Goal: Information Seeking & Learning: Learn about a topic

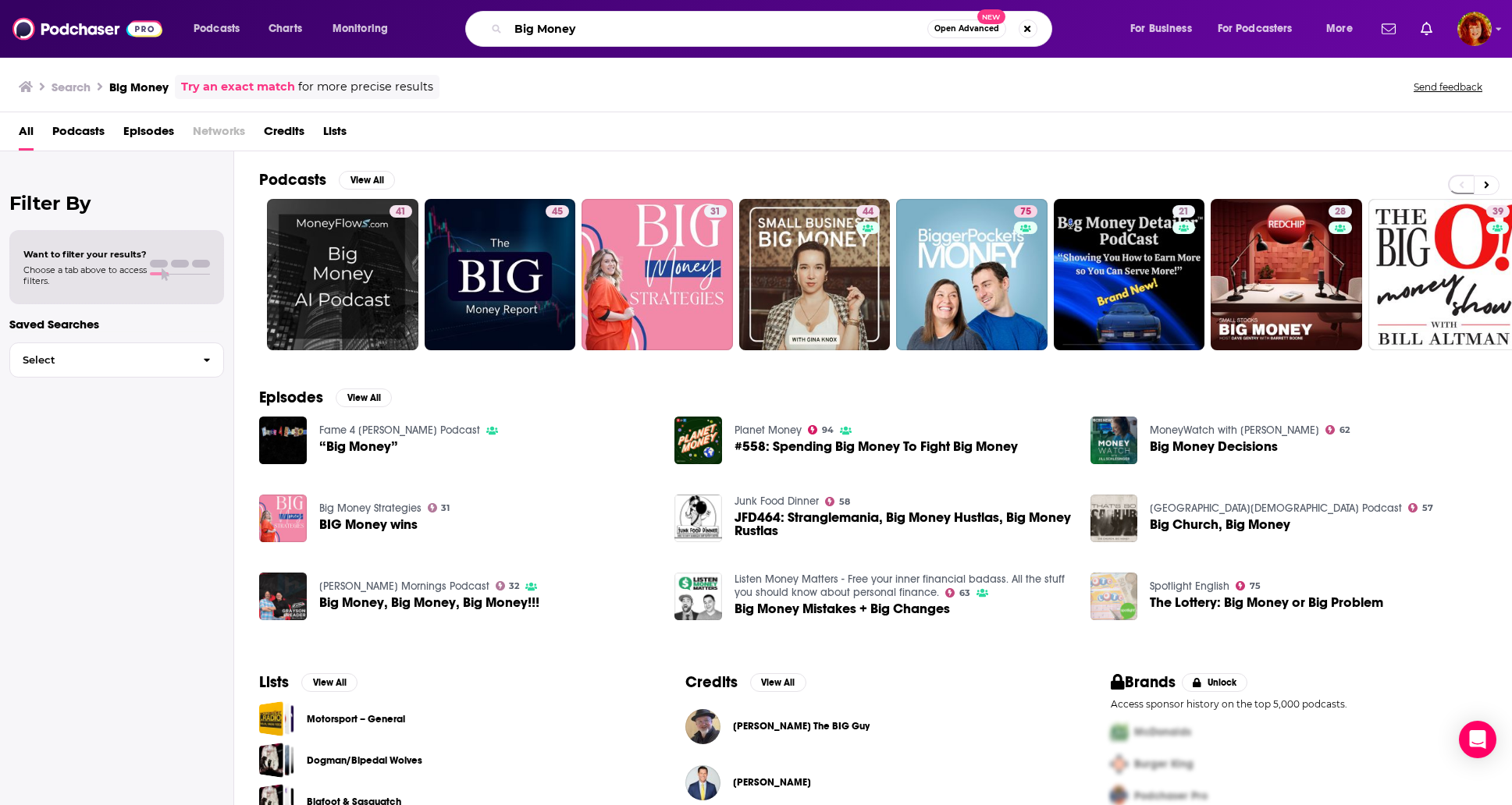
click at [589, 33] on input "Big Money" at bounding box center [718, 28] width 420 height 25
drag, startPoint x: 588, startPoint y: 30, endPoint x: 510, endPoint y: 31, distance: 78.0
click at [510, 31] on input "Big Money" at bounding box center [718, 28] width 420 height 25
click at [620, 31] on input "Big Money" at bounding box center [718, 28] width 420 height 25
type input "Big Money Players Network"
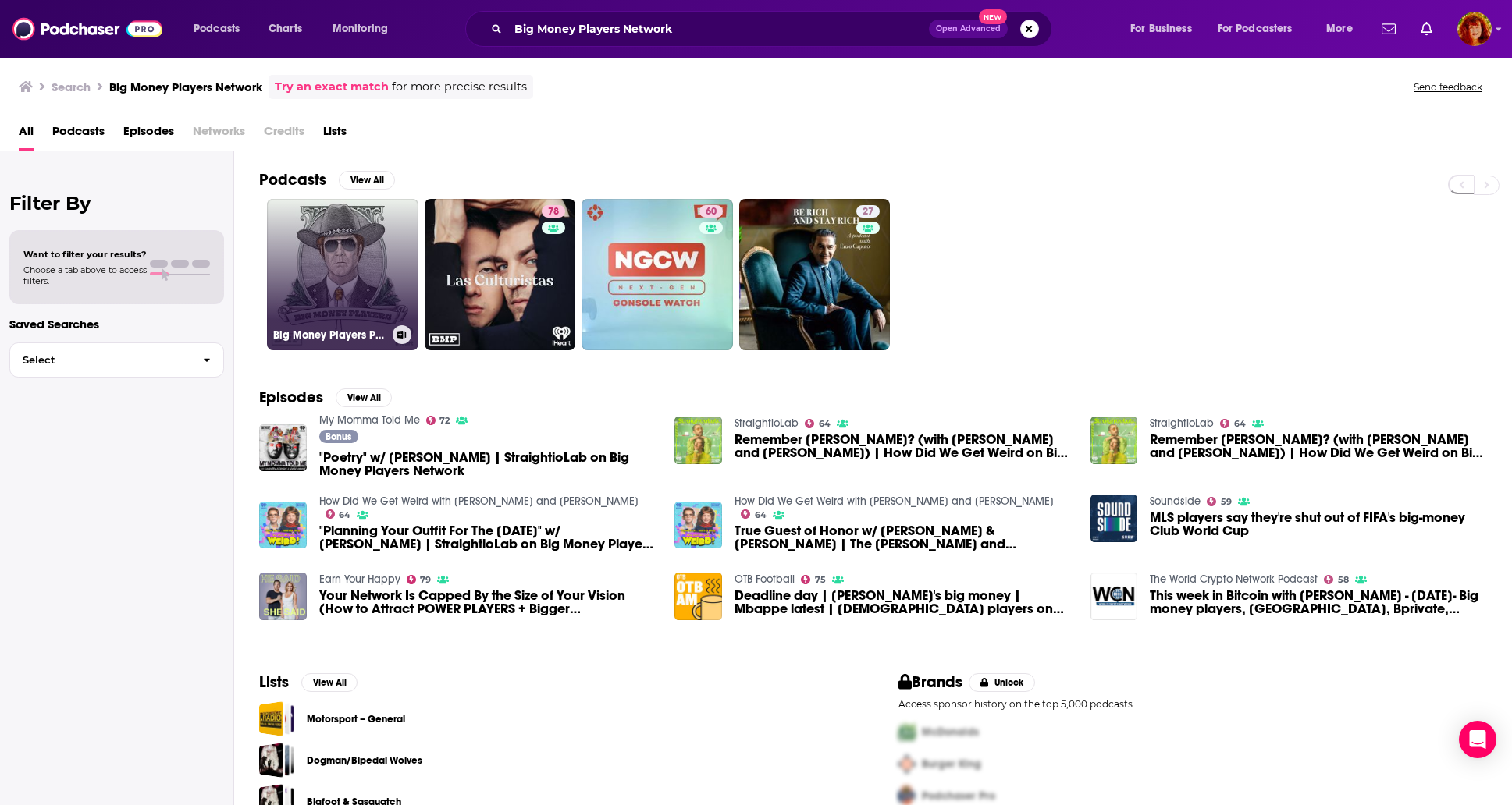
click at [328, 246] on link "Big Money Players Presents" at bounding box center [343, 274] width 151 height 151
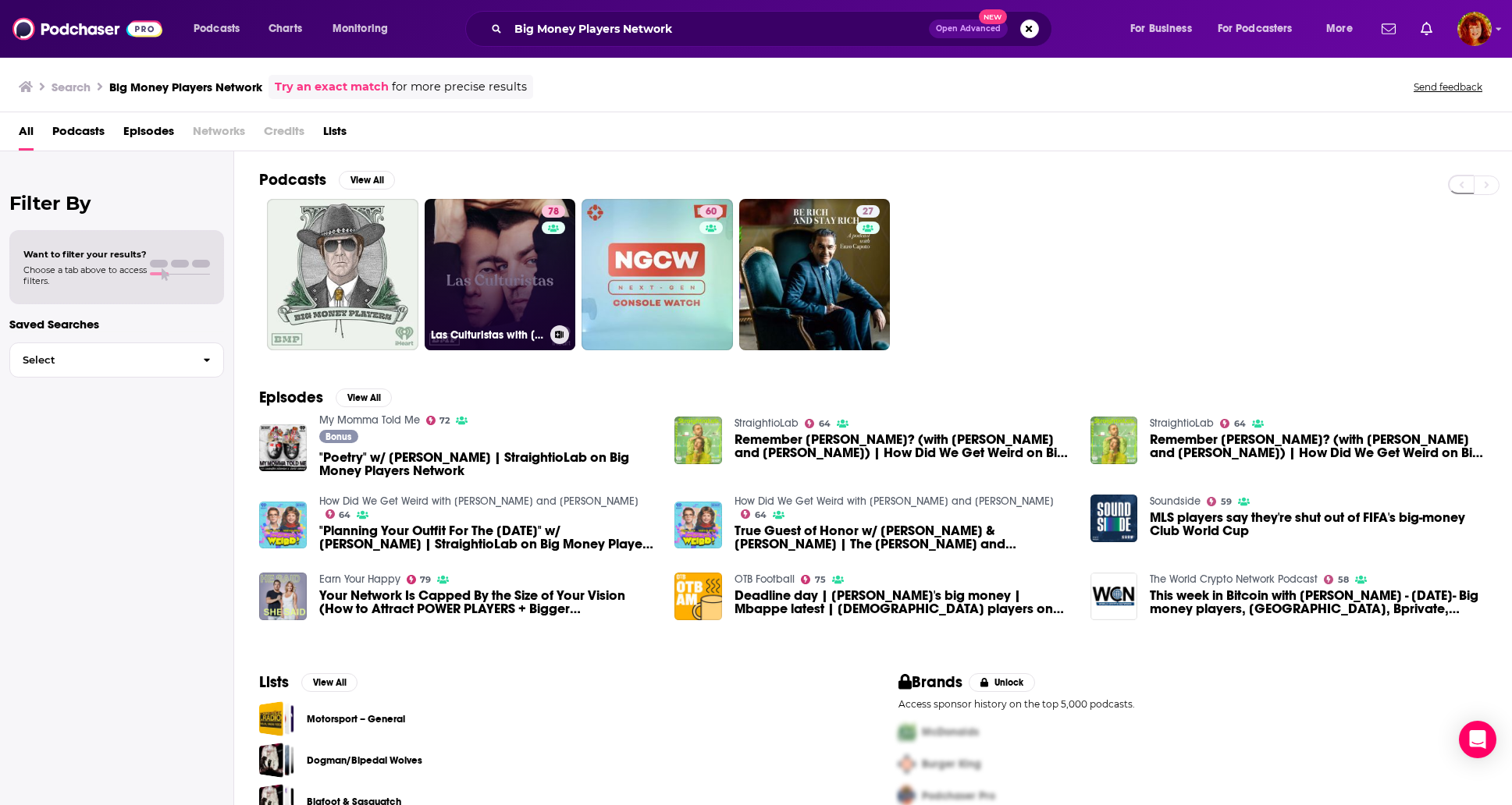
click at [505, 276] on link "78 Las Culturistas with [PERSON_NAME] and [PERSON_NAME]" at bounding box center [500, 274] width 151 height 151
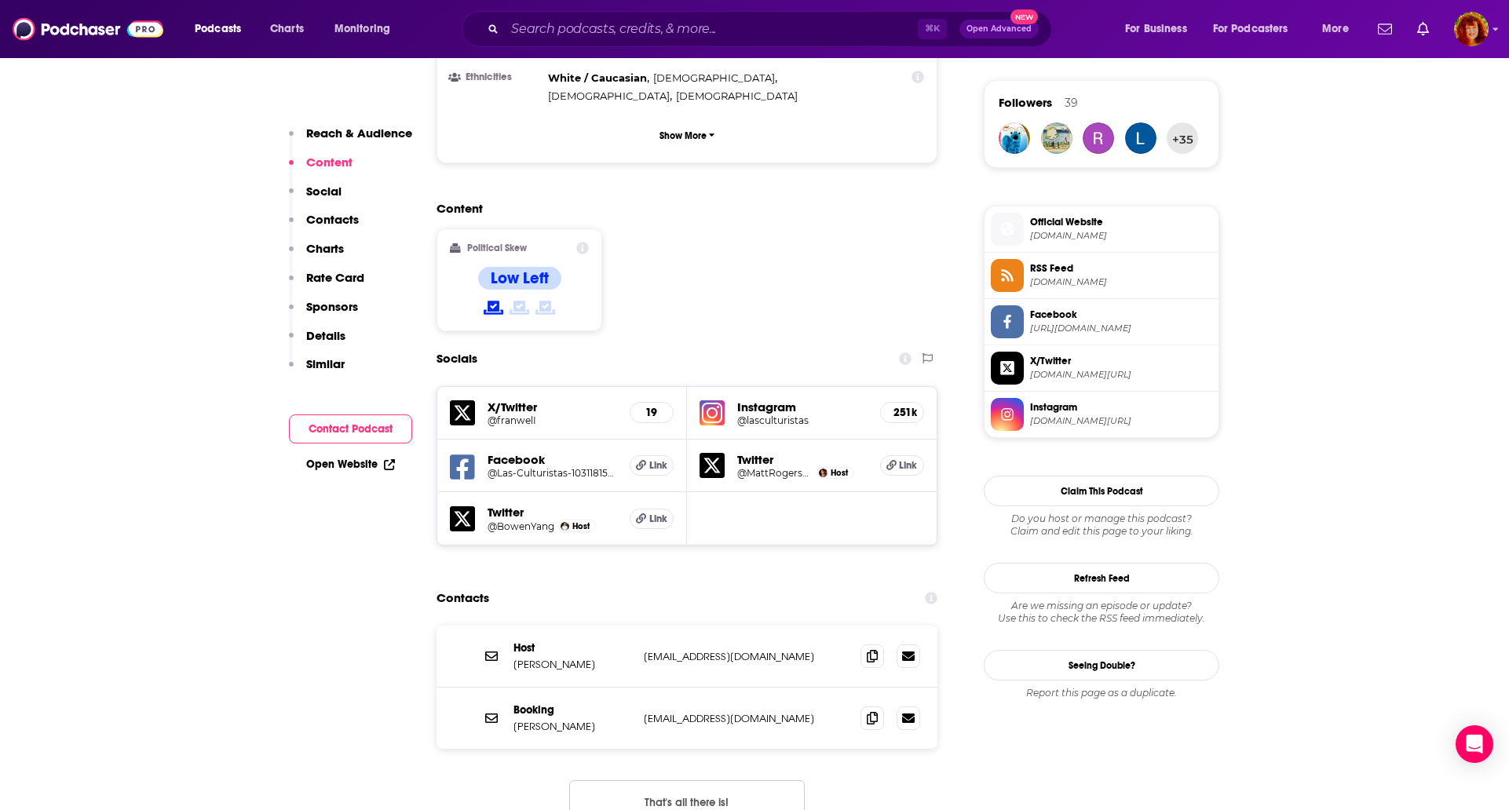
scroll to position [1146, 0]
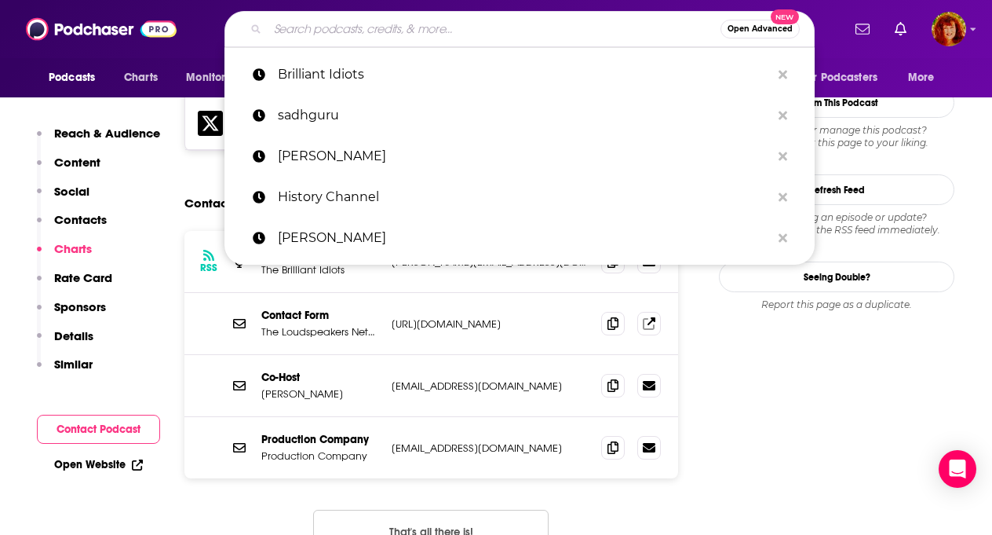
click at [332, 29] on input "Search podcasts, credits, & more..." at bounding box center [494, 28] width 453 height 25
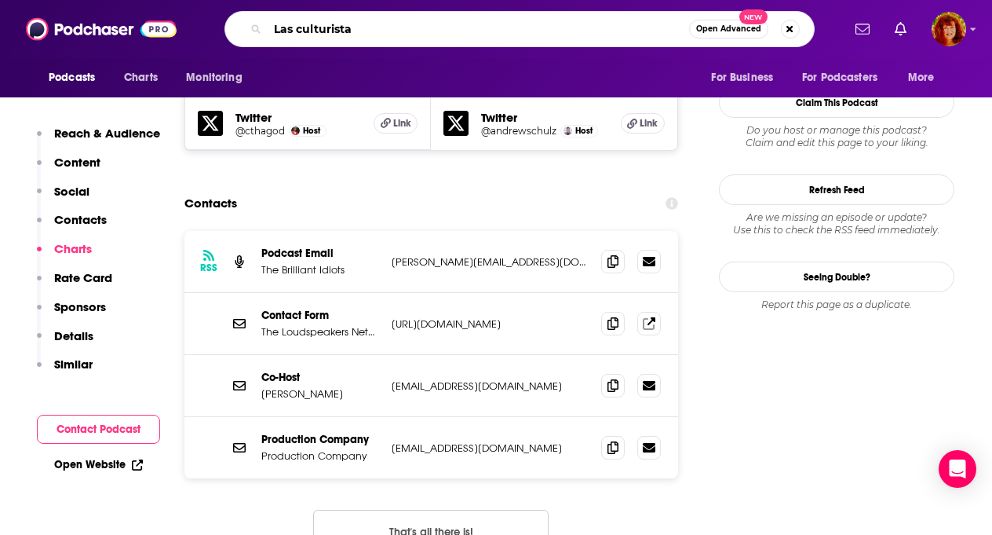
type input "Las culturistas"
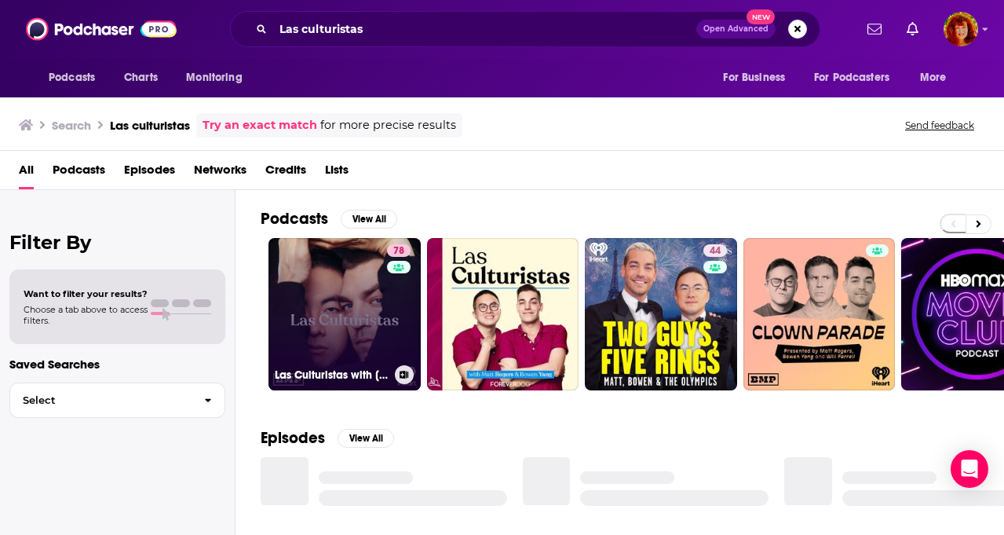
click at [363, 331] on link "78 Las Culturistas with [PERSON_NAME] and [PERSON_NAME]" at bounding box center [345, 314] width 152 height 152
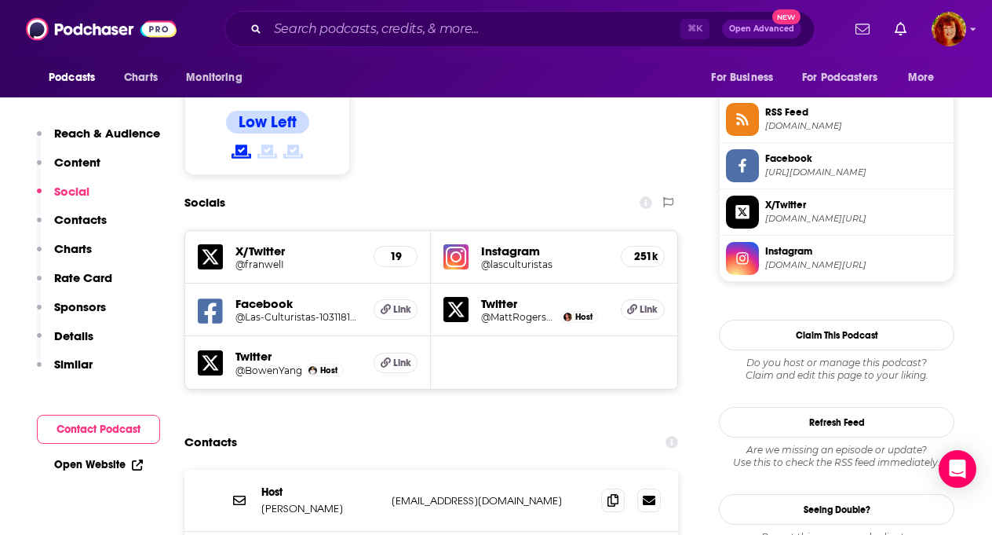
scroll to position [1306, 0]
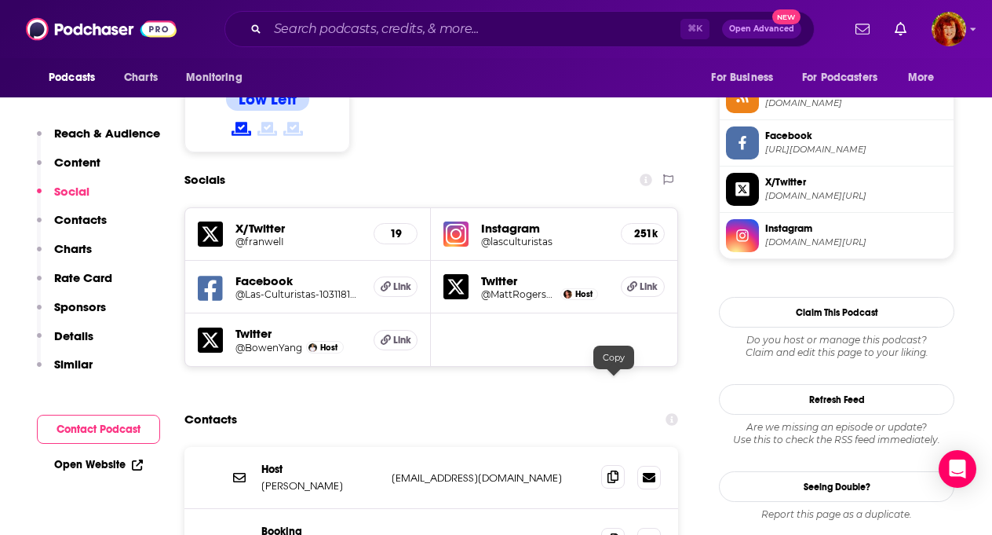
click at [610, 470] on icon at bounding box center [613, 476] width 11 height 13
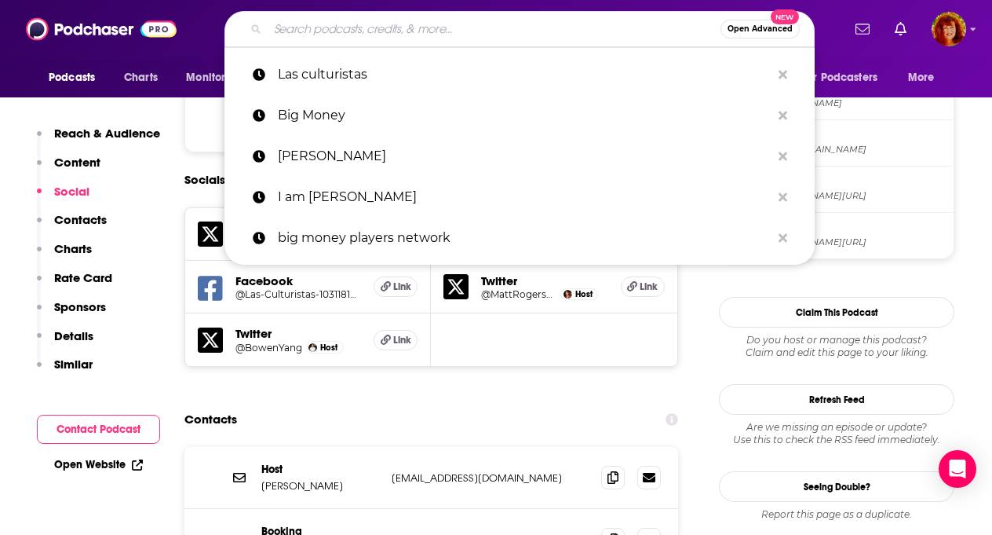
click at [372, 27] on input "Search podcasts, credits, & more..." at bounding box center [494, 28] width 453 height 25
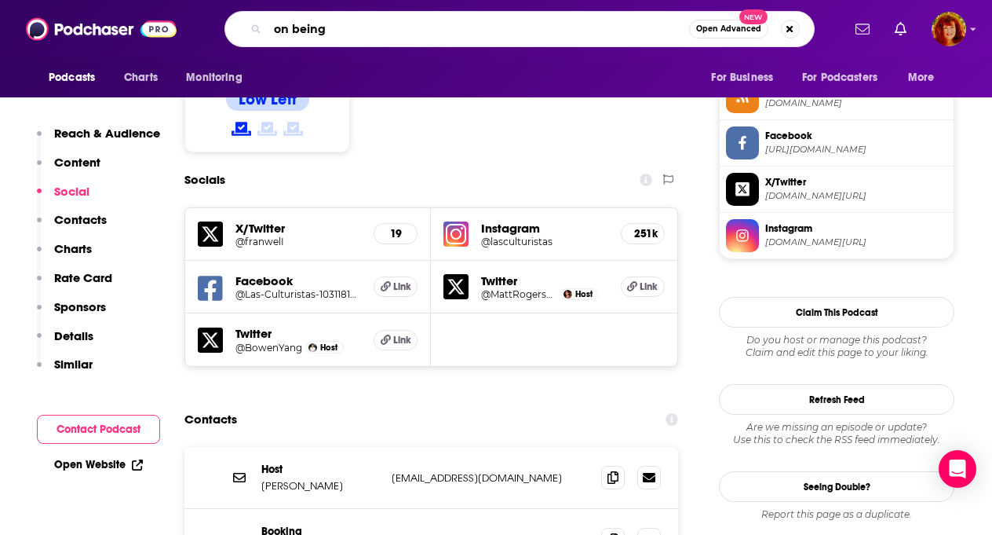
type input "on being"
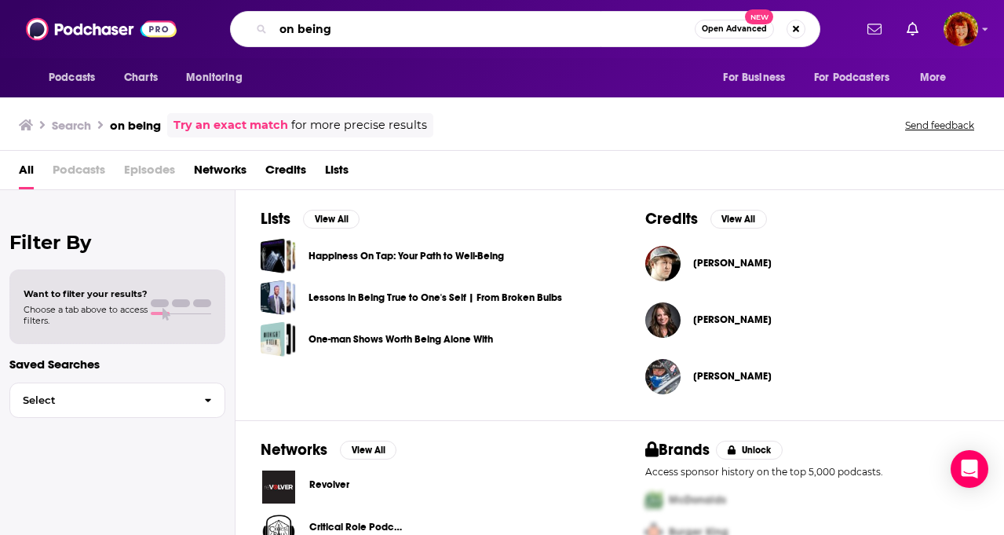
click at [365, 31] on input "on being" at bounding box center [484, 28] width 422 height 25
type input "on being with Krista Tippett"
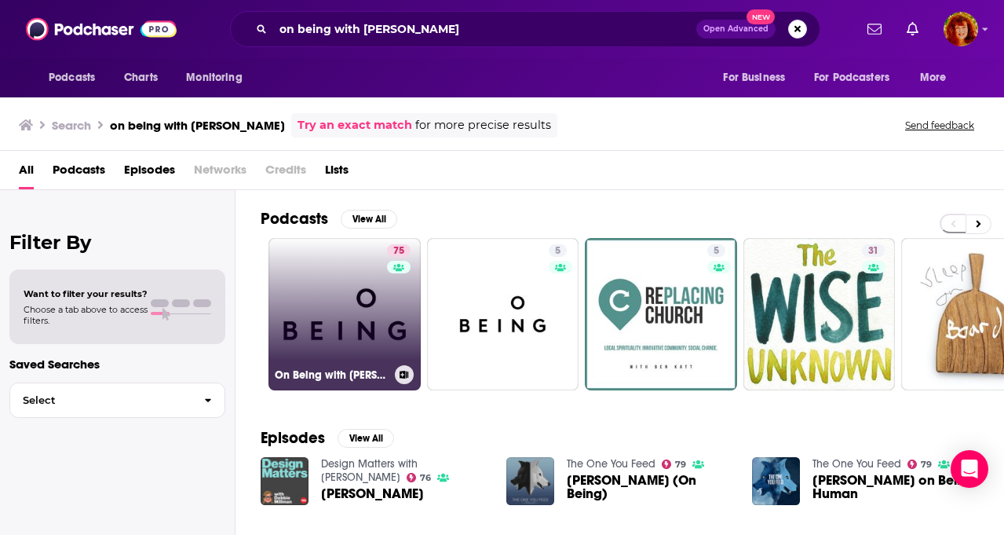
click at [329, 319] on link "75 On Being with Krista Tippett" at bounding box center [345, 314] width 152 height 152
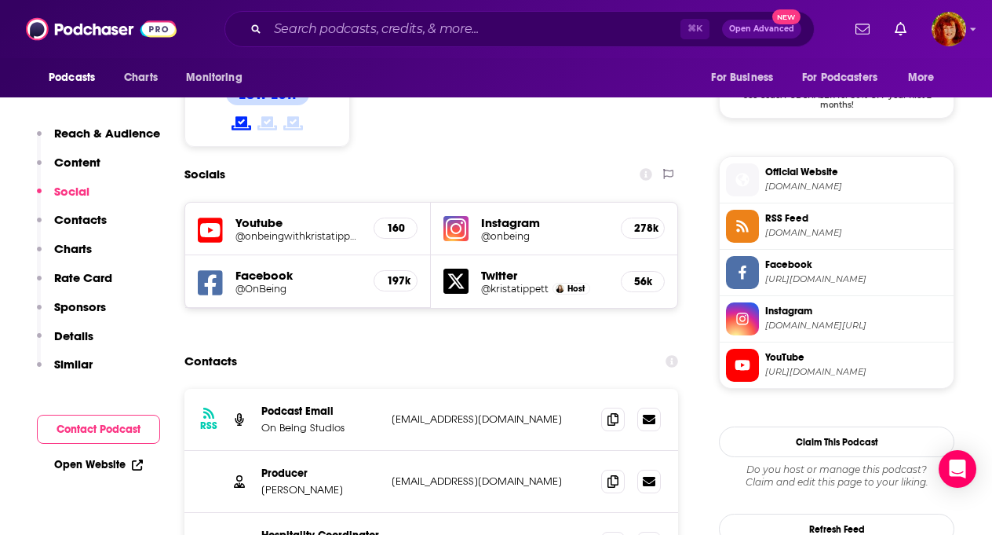
scroll to position [1343, 0]
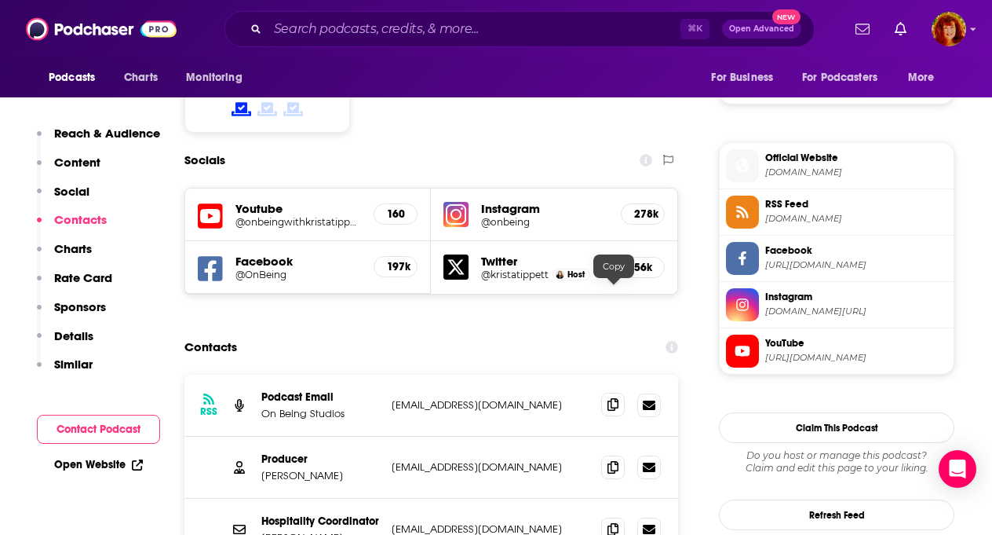
click at [611, 398] on icon at bounding box center [613, 404] width 11 height 13
click at [616, 460] on icon at bounding box center [613, 466] width 11 height 13
click at [618, 522] on icon at bounding box center [613, 528] width 11 height 13
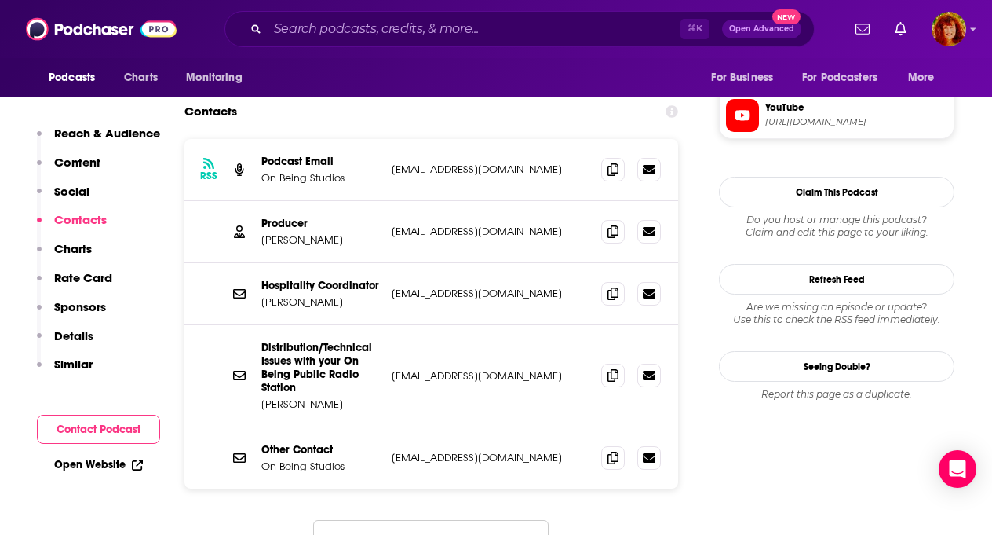
scroll to position [1607, 0]
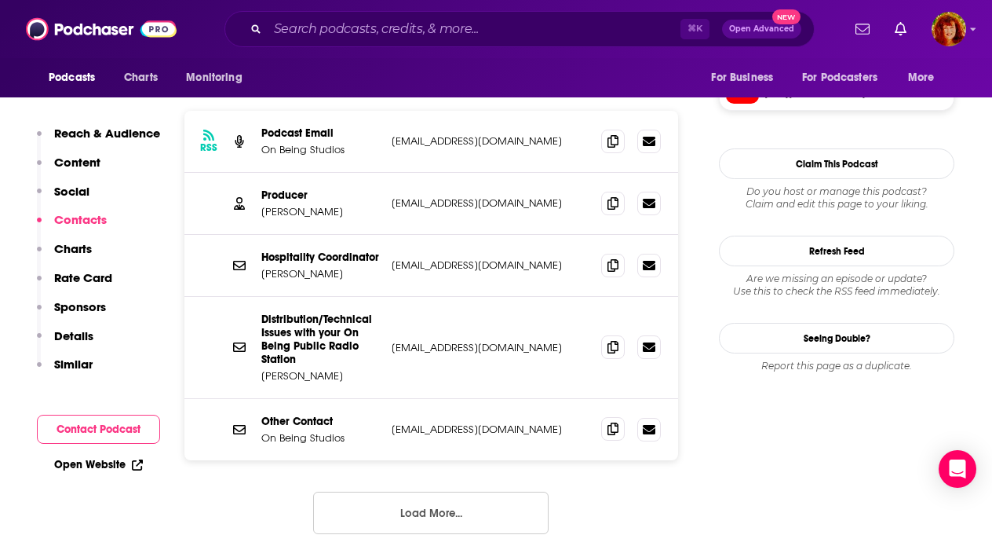
click at [616, 422] on icon at bounding box center [613, 428] width 11 height 13
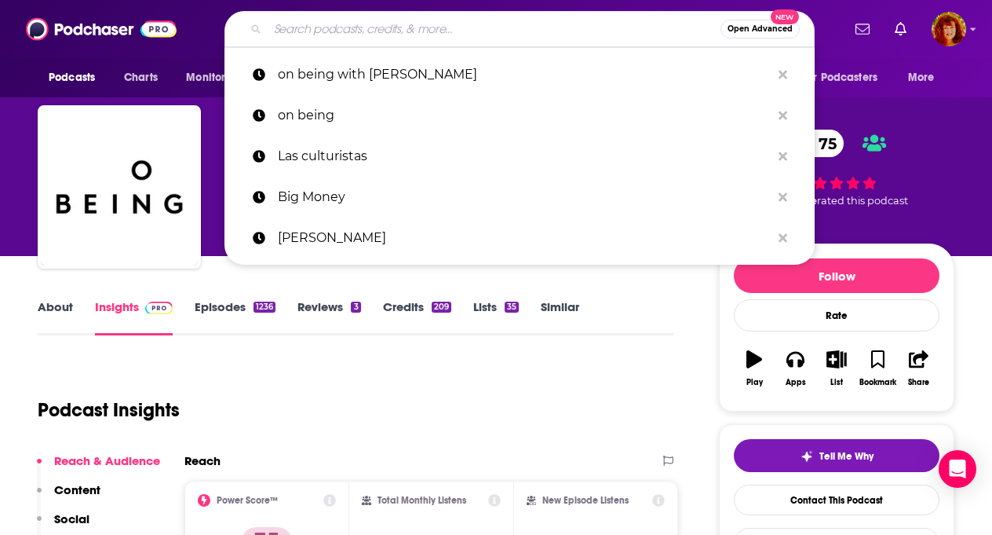
click at [359, 35] on input "Search podcasts, credits, & more..." at bounding box center [494, 28] width 453 height 25
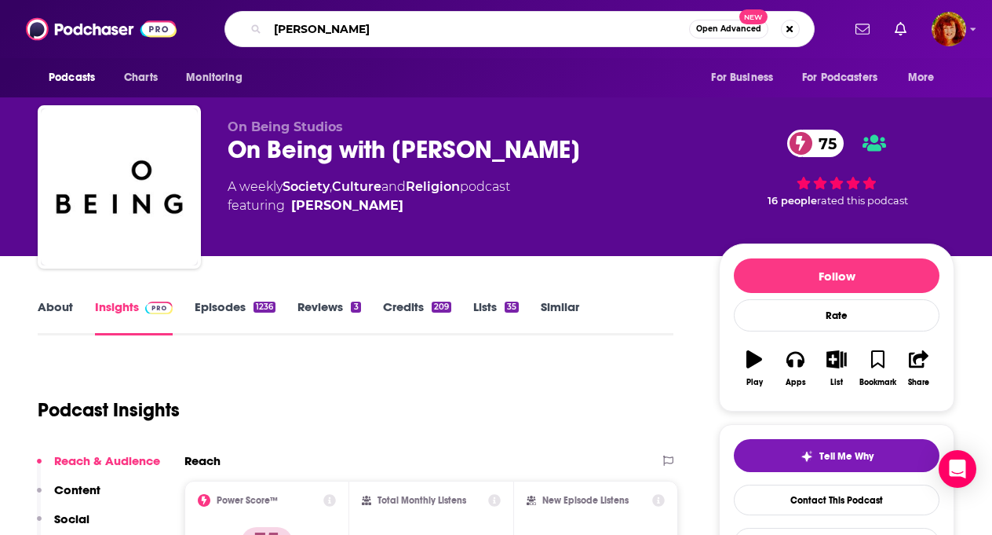
type input "Duncan Th"
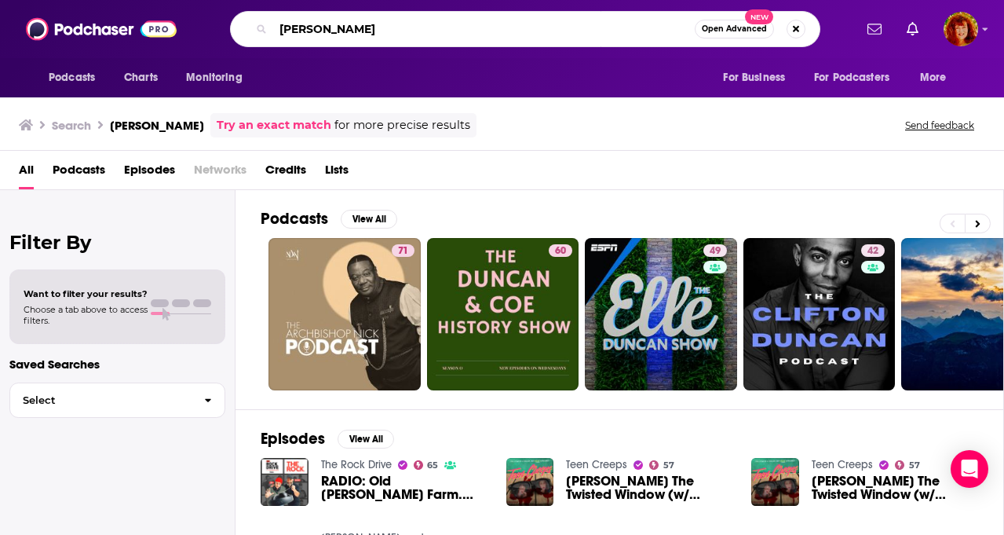
click at [346, 27] on input "Duncan Th" at bounding box center [484, 28] width 422 height 25
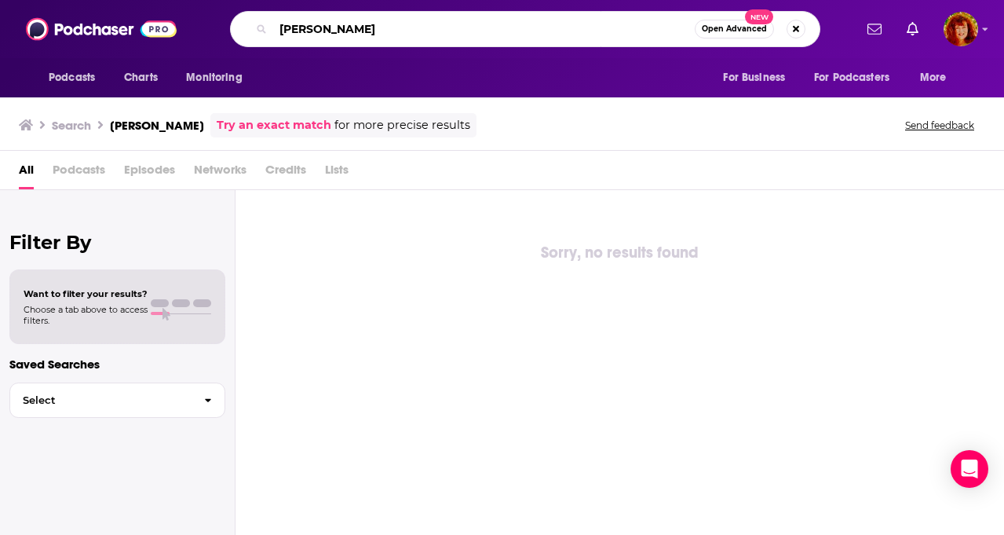
drag, startPoint x: 375, startPoint y: 29, endPoint x: 329, endPoint y: 32, distance: 45.6
click at [329, 32] on input "Duncan Thustle" at bounding box center [484, 28] width 422 height 25
type input "Duncan"
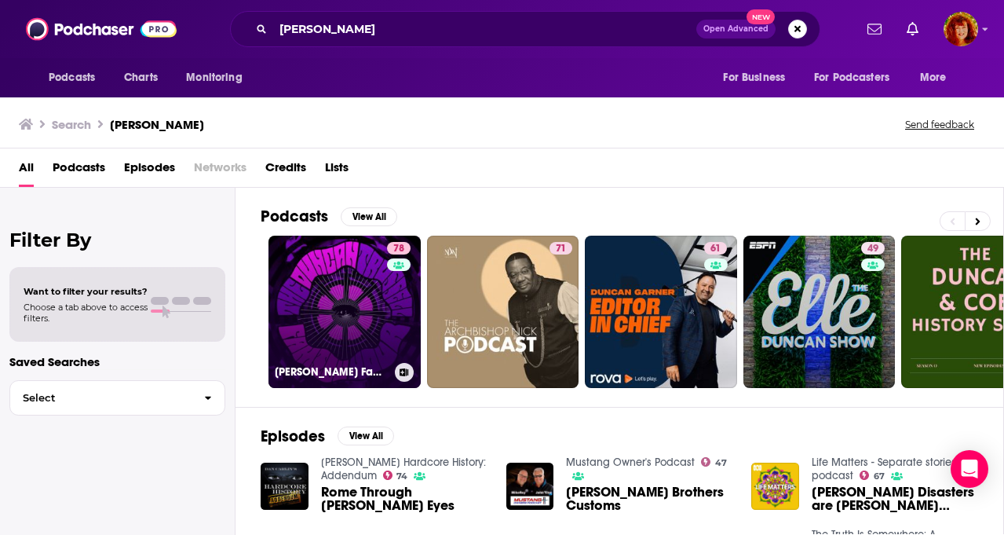
click at [327, 322] on link "78 Duncan Trussell Family Hour" at bounding box center [345, 312] width 152 height 152
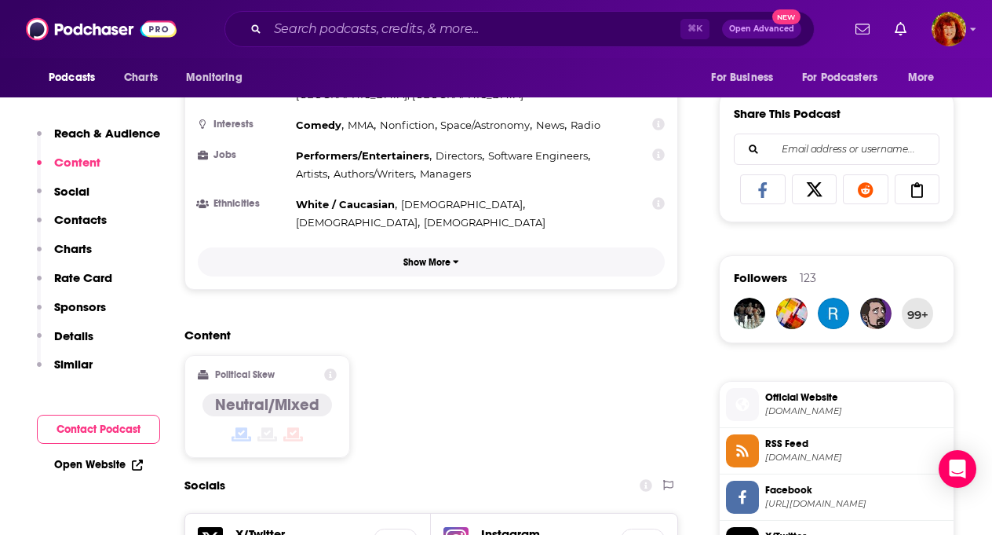
scroll to position [803, 0]
